Goal: Navigation & Orientation: Understand site structure

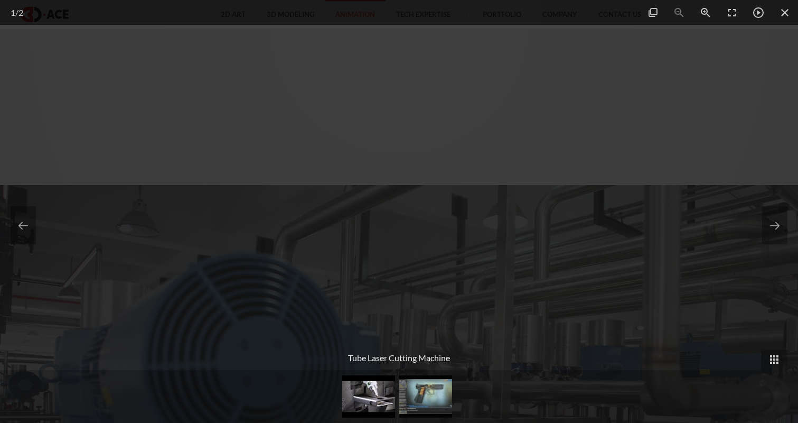
scroll to position [776, 0]
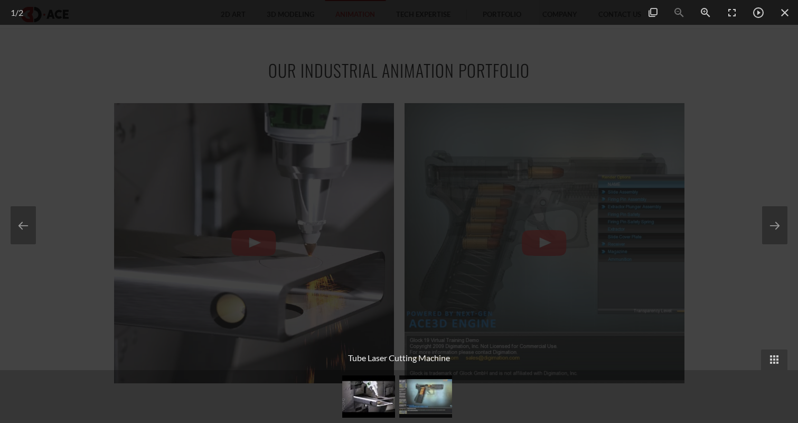
click at [67, 145] on div at bounding box center [399, 211] width 798 height 423
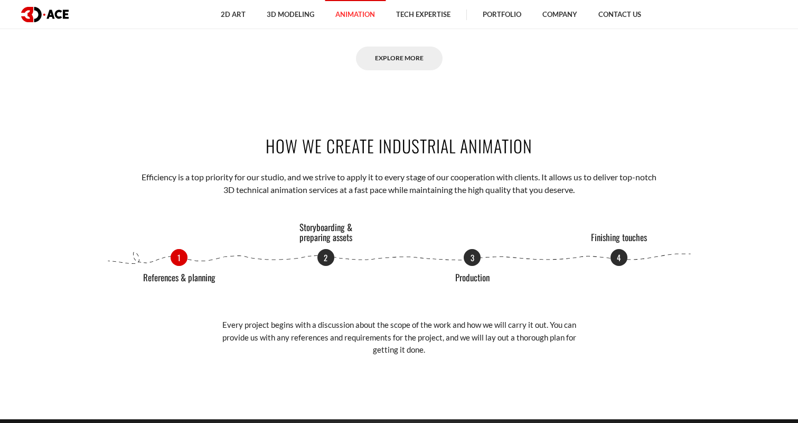
scroll to position [1121, 0]
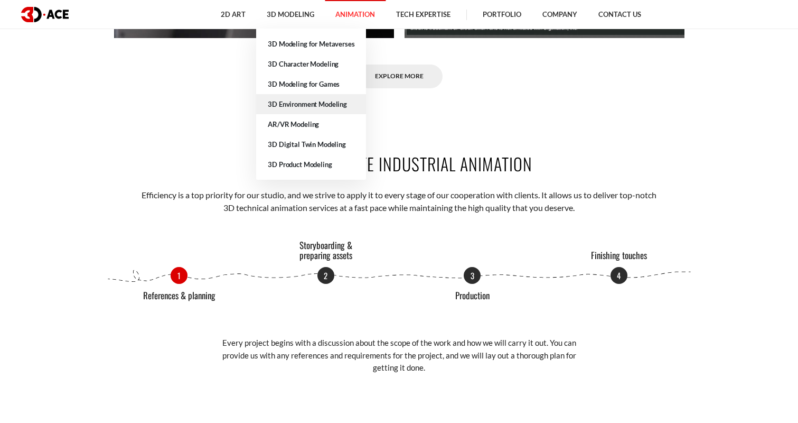
click at [317, 107] on link "3D Environment Modeling" at bounding box center [311, 104] width 110 height 20
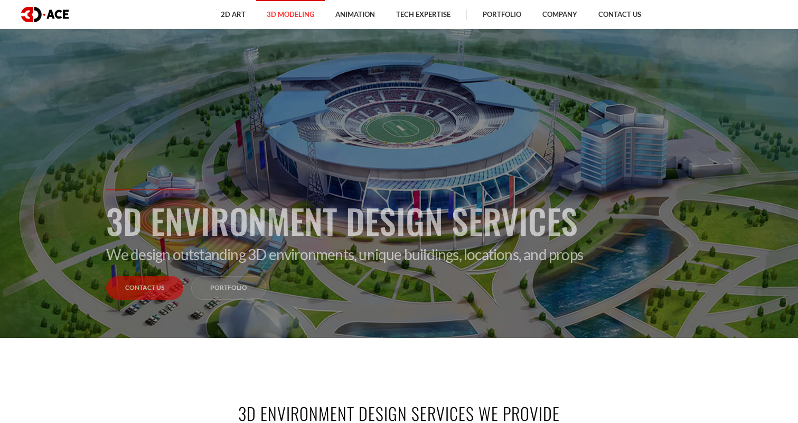
scroll to position [48, 0]
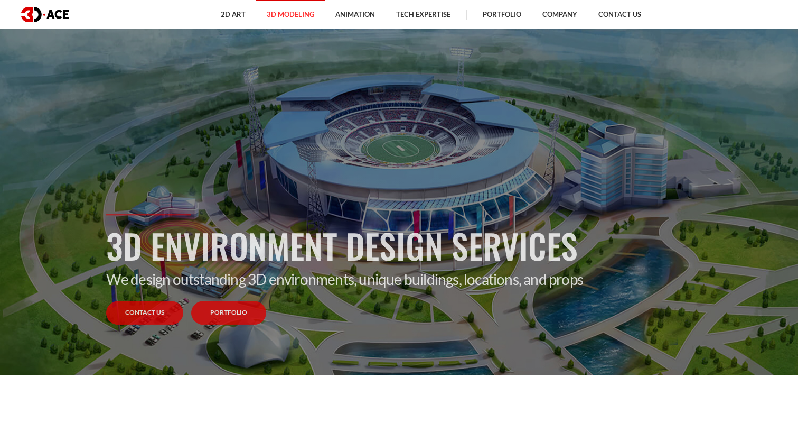
click at [228, 312] on link "Portfolio" at bounding box center [228, 313] width 75 height 24
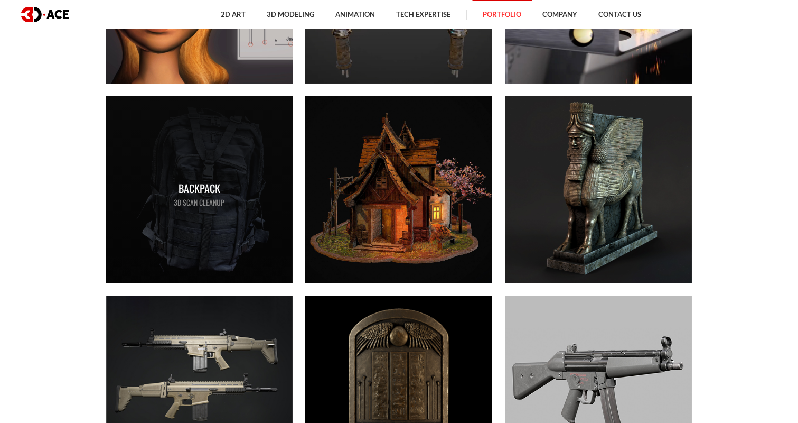
scroll to position [2217, 0]
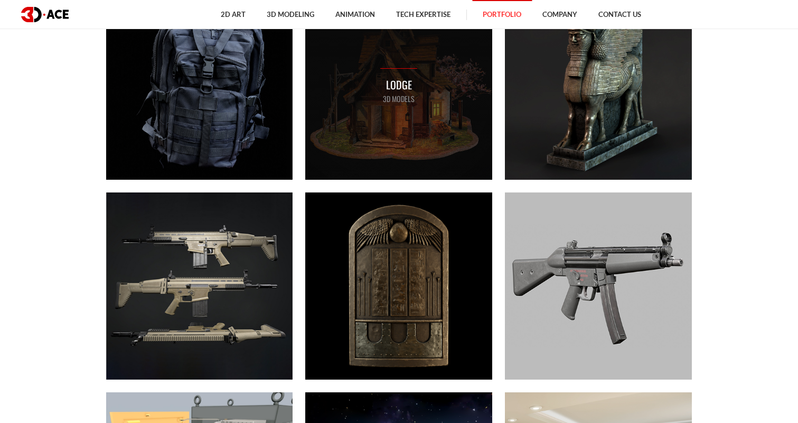
click at [383, 122] on div "Lodge 3D MODELS" at bounding box center [398, 86] width 187 height 187
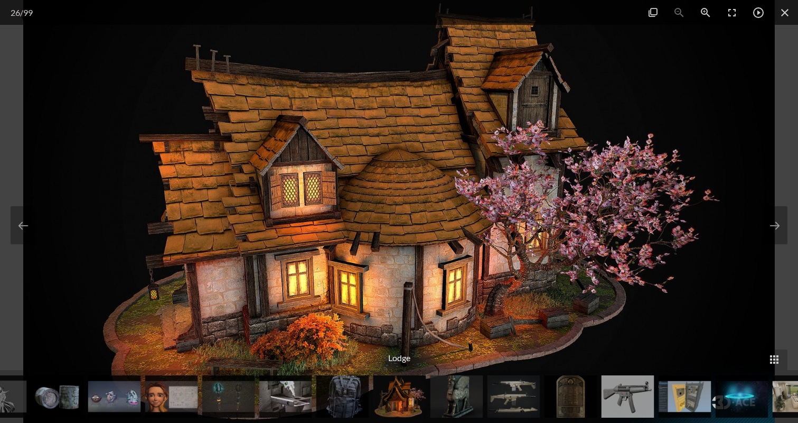
scroll to position [2304, 0]
click at [786, 15] on span at bounding box center [785, 12] width 26 height 25
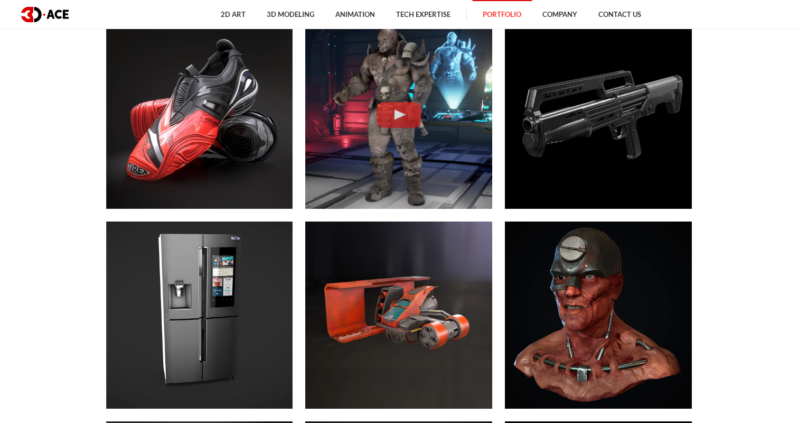
scroll to position [3007, 0]
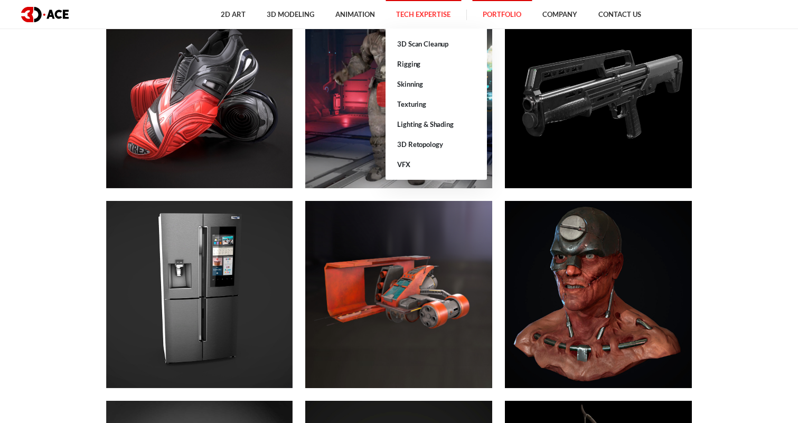
click at [431, 16] on link "Tech Expertise" at bounding box center [424, 14] width 76 height 29
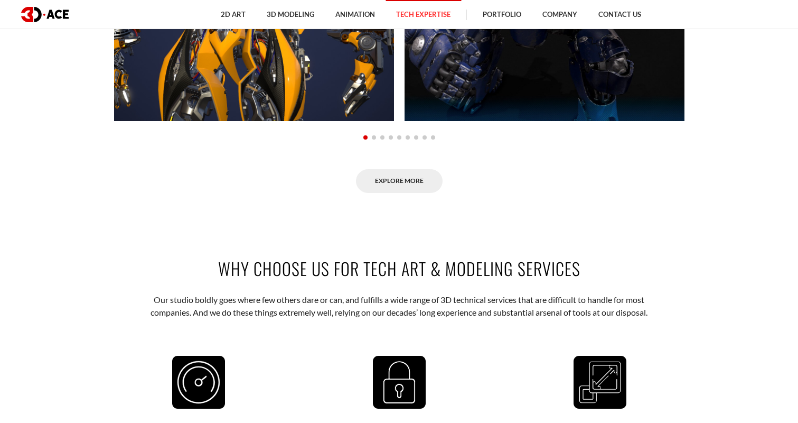
scroll to position [1173, 0]
